Goal: Find specific page/section: Find specific page/section

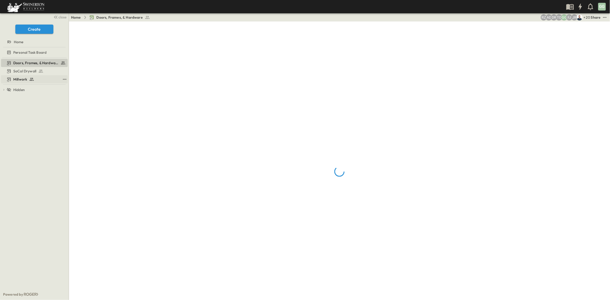
click at [20, 80] on span "Millwork" at bounding box center [20, 79] width 14 height 5
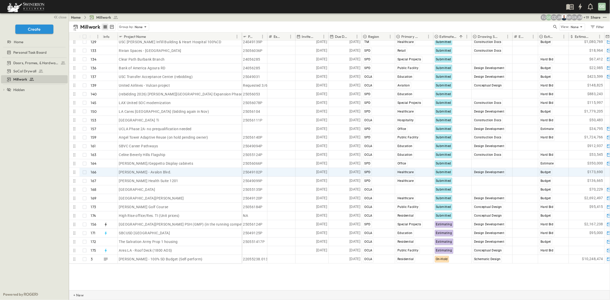
scroll to position [1073, 0]
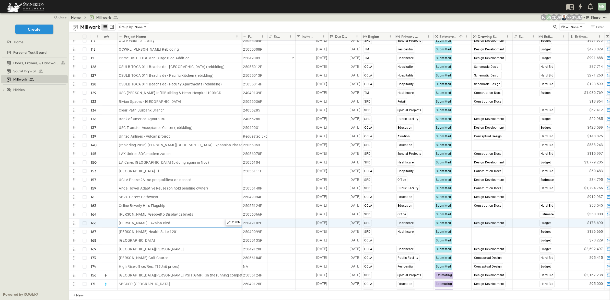
click at [155, 225] on div "[PERSON_NAME] - Avalon Blvd." at bounding box center [180, 222] width 122 height 7
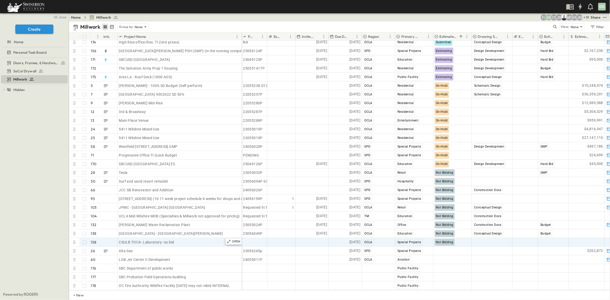
scroll to position [1303, 0]
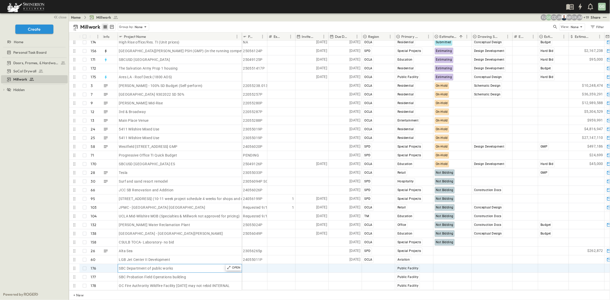
click at [201, 264] on div "SBC Department of public works" at bounding box center [180, 267] width 122 height 7
drag, startPoint x: 195, startPoint y: 263, endPoint x: 148, endPoint y: 262, distance: 46.5
click at [148, 264] on div "SBC Department of public works" at bounding box center [180, 267] width 122 height 7
click at [181, 264] on div "SBC Department of public works" at bounding box center [180, 267] width 122 height 7
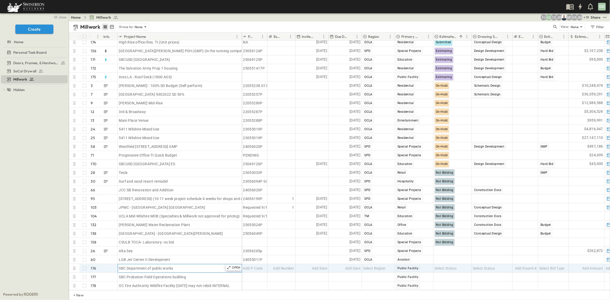
drag, startPoint x: 180, startPoint y: 262, endPoint x: 121, endPoint y: 264, distance: 59.0
click at [121, 264] on div "SBC Department of public works" at bounding box center [180, 267] width 122 height 7
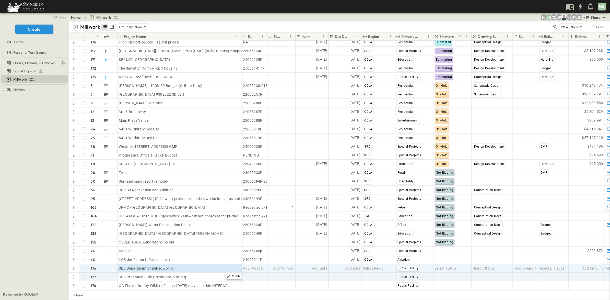
click at [171, 274] on span "SBC Probation Field Operations building" at bounding box center [152, 276] width 67 height 5
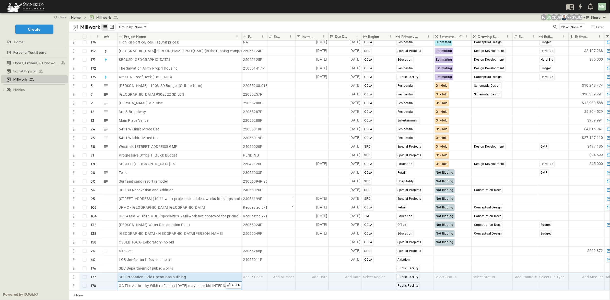
drag, startPoint x: 164, startPoint y: 276, endPoint x: 168, endPoint y: 279, distance: 4.5
click at [164, 282] on div "OC Fire Authrority Wildfire Facility [DATE] may not rebid INTERNAL" at bounding box center [180, 285] width 122 height 7
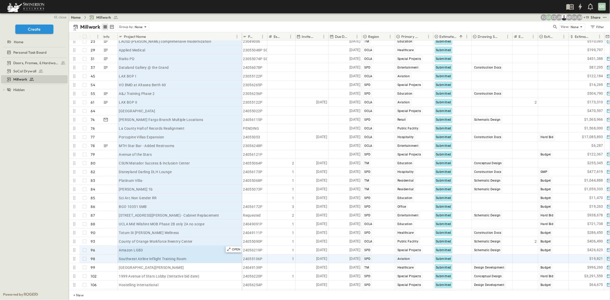
scroll to position [813, 0]
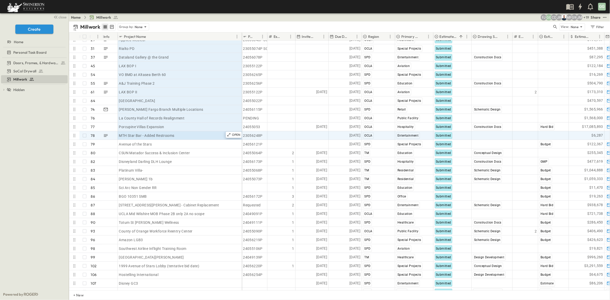
drag, startPoint x: 209, startPoint y: 145, endPoint x: 203, endPoint y: 132, distance: 14.1
click at [203, 132] on div "[GEOGRAPHIC_DATA] Phase 2 18 OPEN Placentia Public Safety Center Phase 2 LAUSD …" at bounding box center [155, 166] width 173 height 296
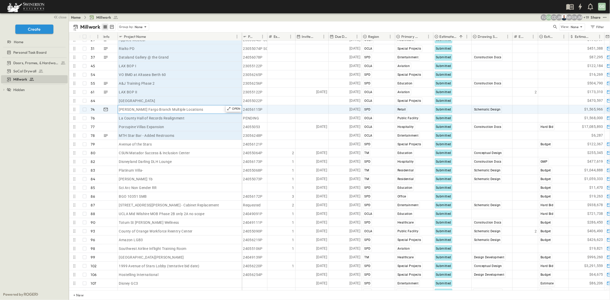
click at [203, 111] on div "[PERSON_NAME] Fargo Branch Multiple Locations" at bounding box center [180, 109] width 122 height 7
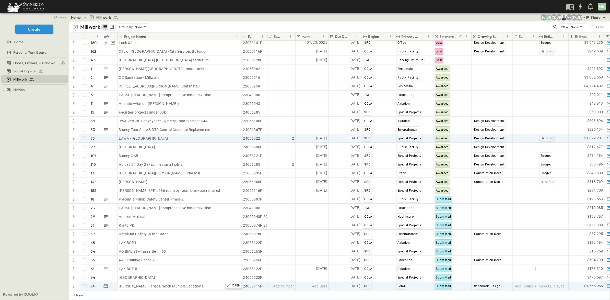
scroll to position [660, 0]
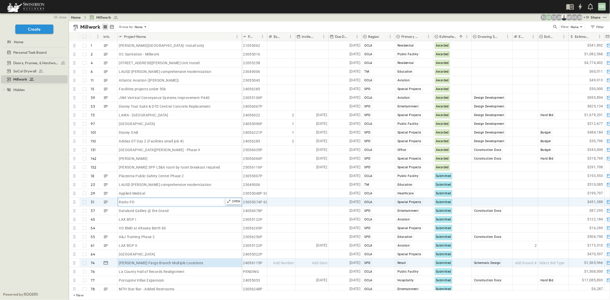
click at [157, 202] on div "Rialto PD" at bounding box center [180, 201] width 122 height 7
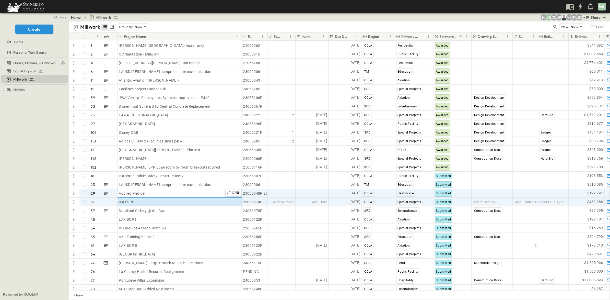
click at [153, 192] on div "Applied Medical" at bounding box center [180, 193] width 122 height 7
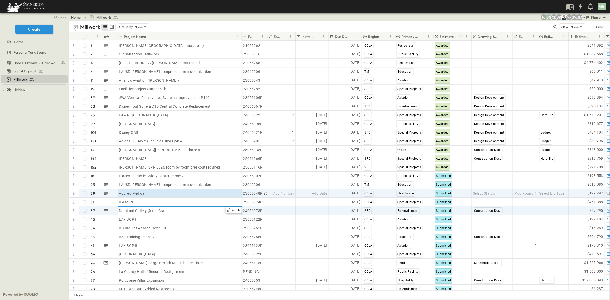
click at [170, 207] on div "Dataland Gallery @ the Grand" at bounding box center [180, 210] width 122 height 7
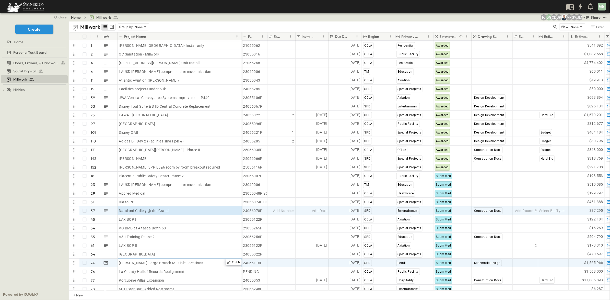
click at [190, 262] on div "[PERSON_NAME] Fargo Branch Multiple Locations" at bounding box center [180, 262] width 122 height 7
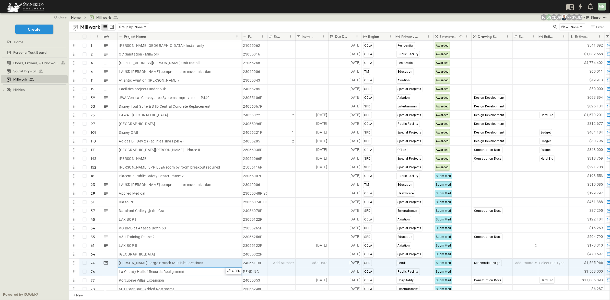
click at [190, 269] on div "La County Hall of Records Realignment" at bounding box center [180, 271] width 122 height 7
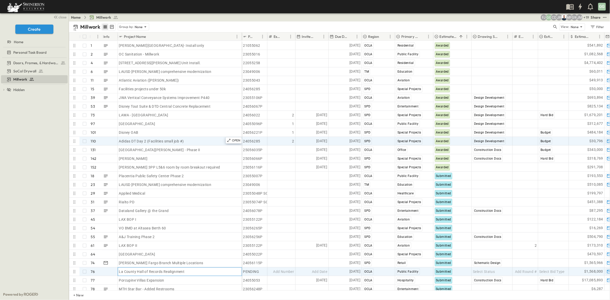
scroll to position [698, 0]
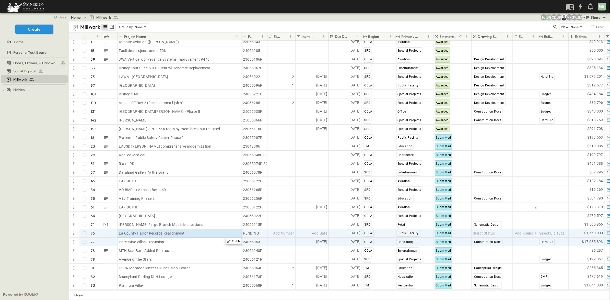
click at [182, 240] on div "Porcupine Villas Expansion" at bounding box center [180, 241] width 122 height 7
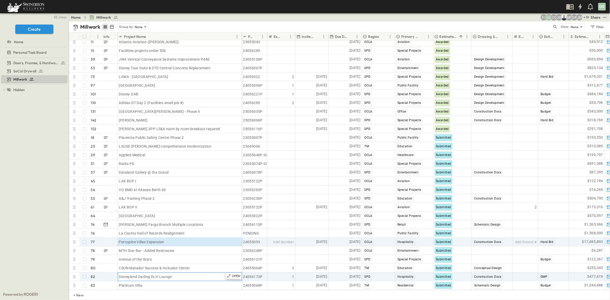
click at [177, 277] on div "Disneyland Darling DLH Lounge" at bounding box center [180, 276] width 122 height 7
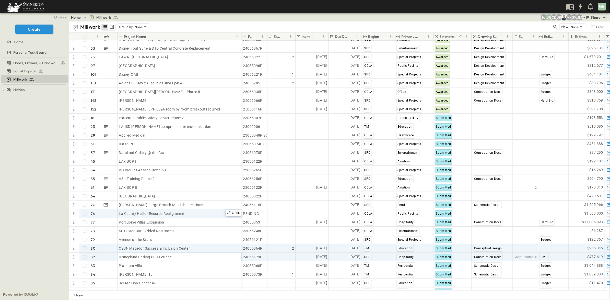
scroll to position [736, 0]
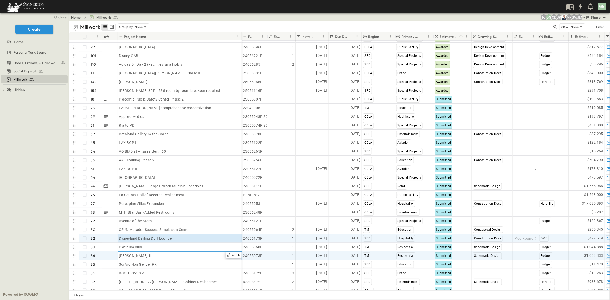
click at [189, 254] on div "[PERSON_NAME] 1b" at bounding box center [180, 255] width 122 height 7
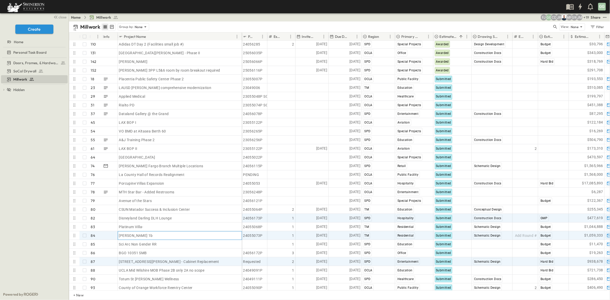
scroll to position [775, 0]
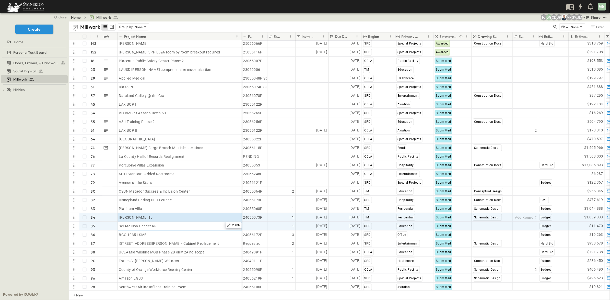
click at [212, 225] on div "Sci Arc Non Gender RR" at bounding box center [180, 225] width 122 height 7
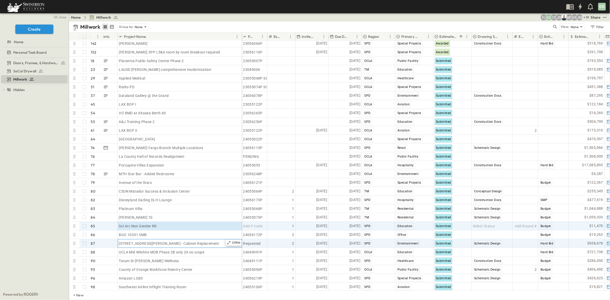
click at [217, 242] on div "[STREET_ADDRESS][PERSON_NAME] - Cabinet Replacement" at bounding box center [180, 243] width 122 height 7
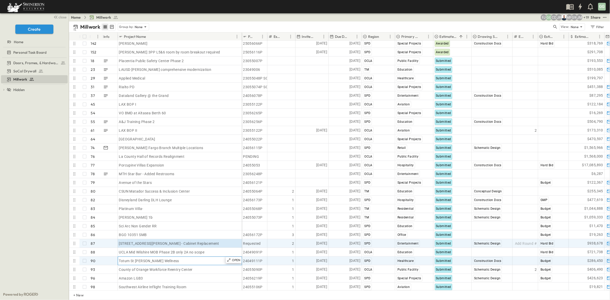
click at [217, 261] on div "Totum St [PERSON_NAME] Wellness" at bounding box center [180, 260] width 122 height 7
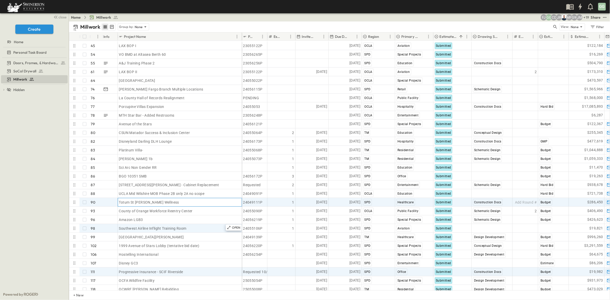
scroll to position [851, 0]
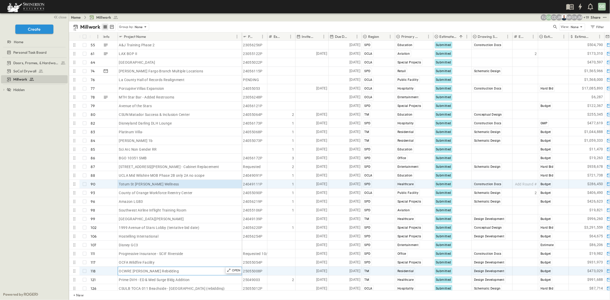
click at [205, 270] on div "OCWRE [PERSON_NAME] Rebidding" at bounding box center [180, 270] width 122 height 7
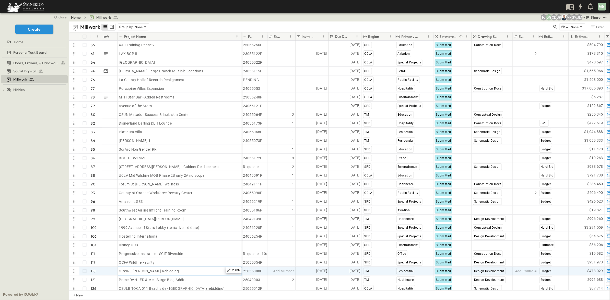
click at [171, 271] on div "OCWRE [PERSON_NAME] Rebidding" at bounding box center [180, 270] width 122 height 7
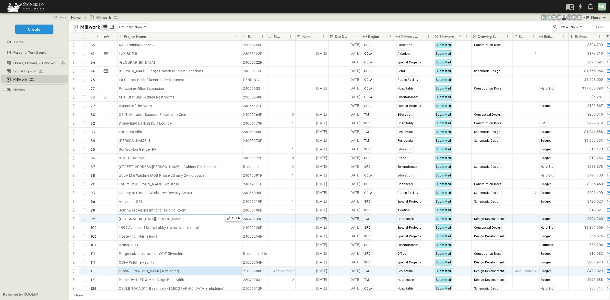
click at [191, 218] on div "[GEOGRAPHIC_DATA][PERSON_NAME]" at bounding box center [180, 218] width 122 height 7
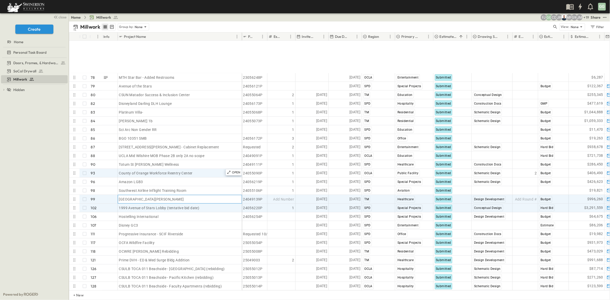
scroll to position [928, 0]
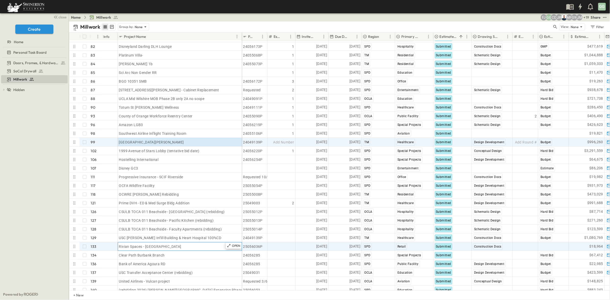
click at [188, 246] on div "Rivian Spaces - [GEOGRAPHIC_DATA]" at bounding box center [180, 246] width 122 height 7
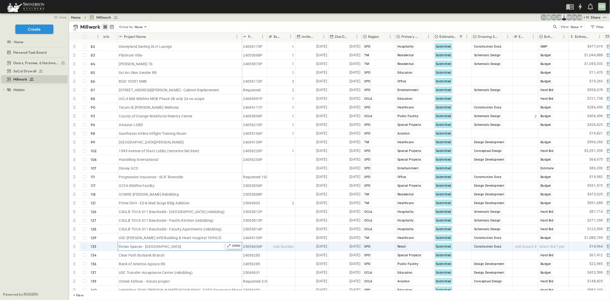
scroll to position [966, 0]
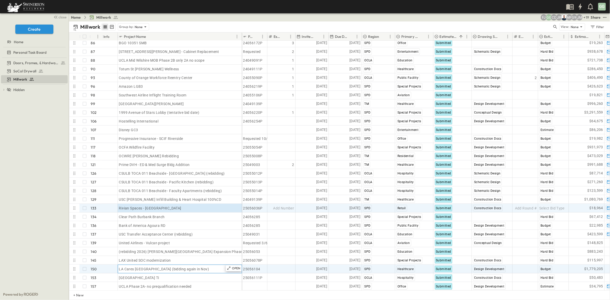
click at [202, 266] on span "LA Cares [GEOGRAPHIC_DATA] (bidding again in Nov)" at bounding box center [164, 268] width 90 height 5
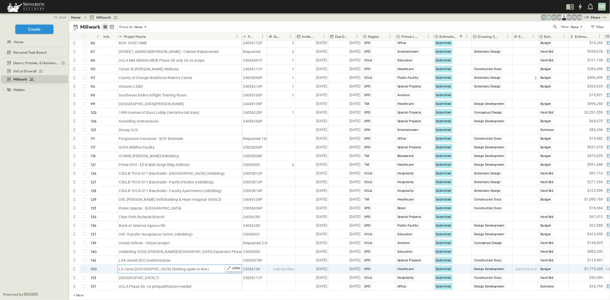
click at [140, 269] on span "LA Cares [GEOGRAPHIC_DATA] (bidding again in Nov)" at bounding box center [164, 268] width 90 height 5
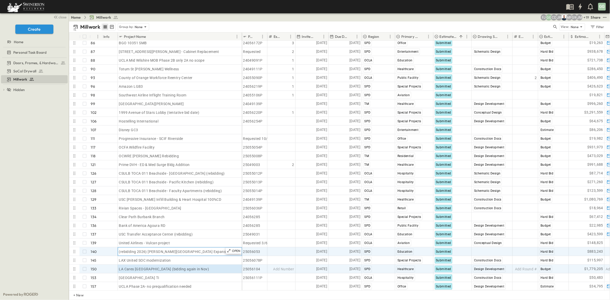
click at [184, 253] on span "(rebidding 2026) [PERSON_NAME][GEOGRAPHIC_DATA] Expansion Phase 2 Level 3&4" at bounding box center [191, 251] width 144 height 5
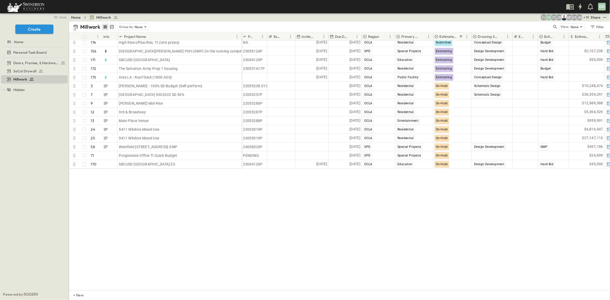
scroll to position [1149, 0]
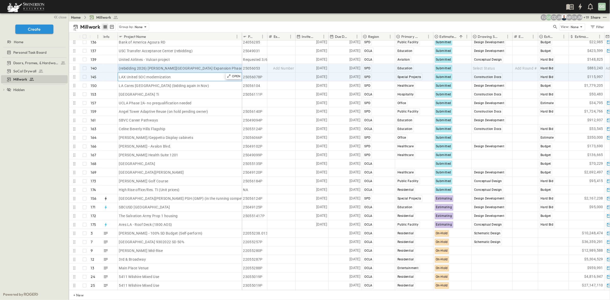
click at [177, 78] on div "LAX United SOC modernization" at bounding box center [180, 76] width 122 height 7
click at [136, 71] on div "(rebidding 2026) [PERSON_NAME][GEOGRAPHIC_DATA] Expansion Phase 2 Level 3&4" at bounding box center [180, 68] width 122 height 7
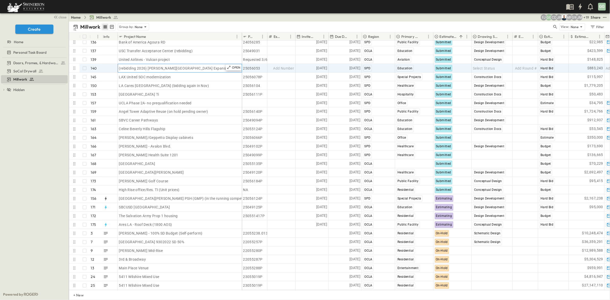
click at [151, 67] on span "(rebidding 2026) [PERSON_NAME][GEOGRAPHIC_DATA] Expansion Phase 2 Level 3&4" at bounding box center [191, 68] width 144 height 5
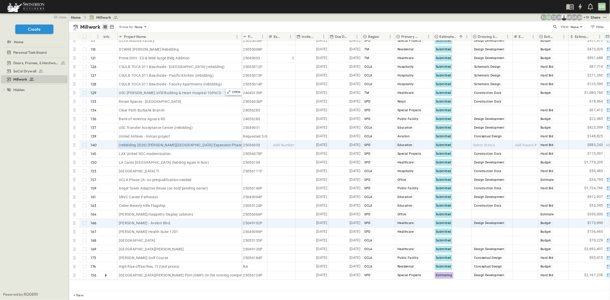
scroll to position [1034, 0]
